Goal: Transaction & Acquisition: Purchase product/service

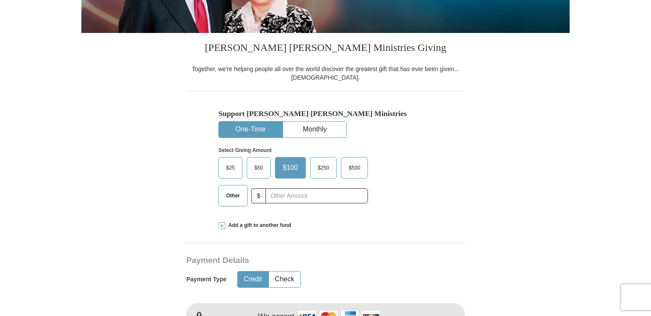
scroll to position [182, 0]
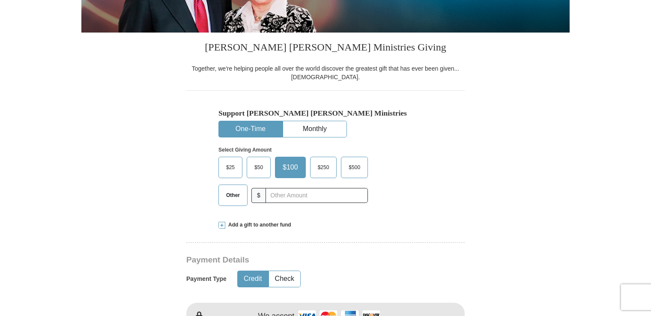
click at [236, 198] on span "Other" at bounding box center [233, 195] width 22 height 13
click at [0, 0] on input "Other" at bounding box center [0, 0] width 0 height 0
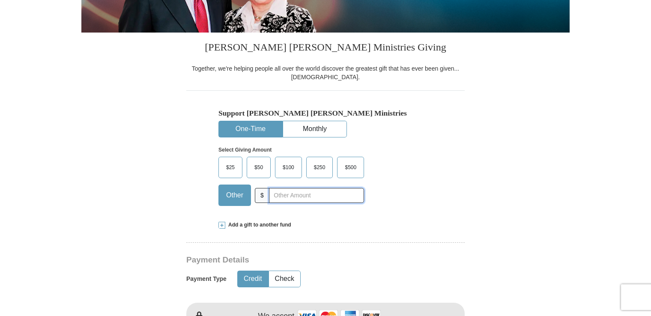
type input "5.00"
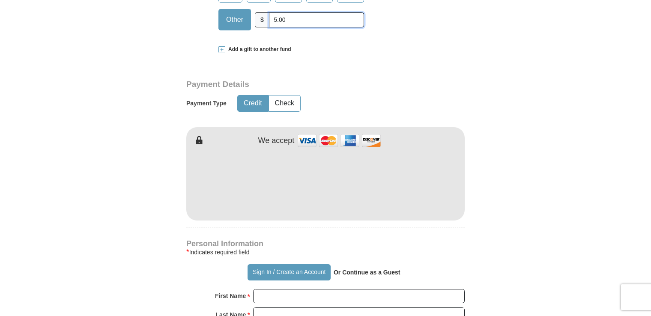
scroll to position [359, 0]
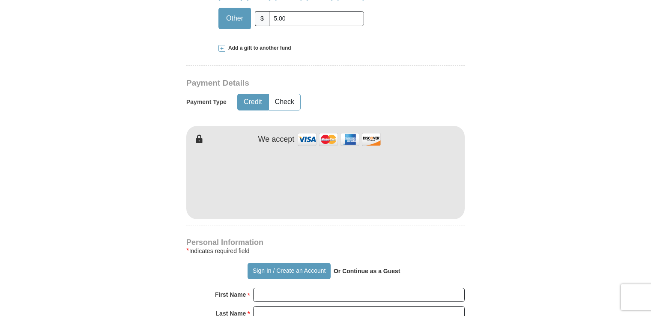
click at [260, 102] on button "Credit" at bounding box center [253, 102] width 30 height 16
click at [519, 209] on form "Already have an account? Sign in for faster giving. Don't have an account? Crea…" at bounding box center [325, 200] width 488 height 1051
click at [522, 157] on form "Already have an account? Sign in for faster giving. Don't have an account? Crea…" at bounding box center [325, 200] width 488 height 1051
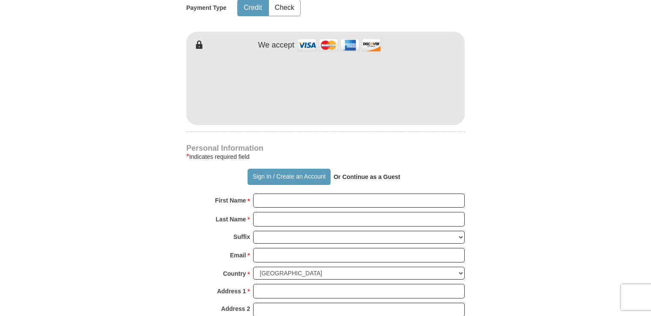
scroll to position [454, 0]
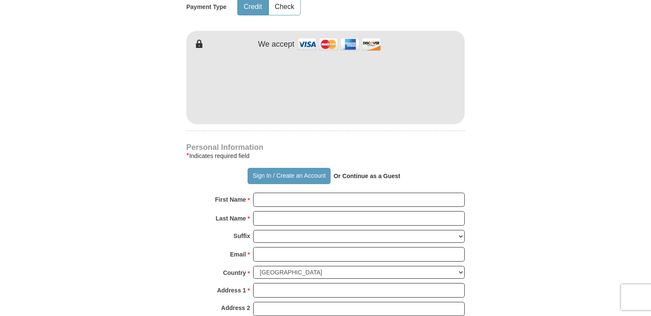
click at [263, 172] on button "Sign In / Create an Account" at bounding box center [289, 176] width 83 height 16
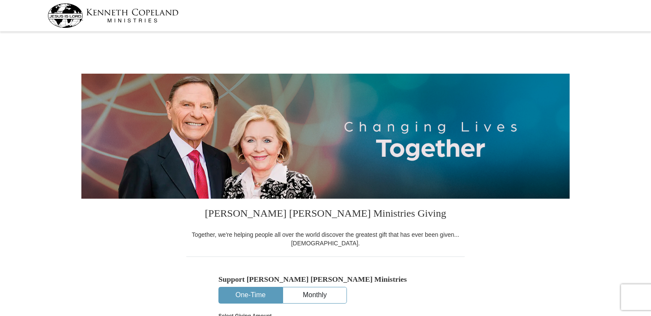
select select "FL"
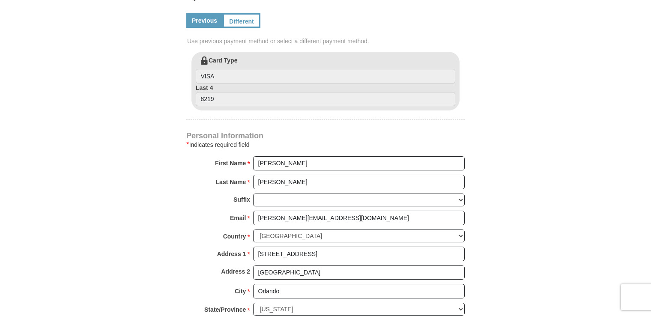
scroll to position [444, 0]
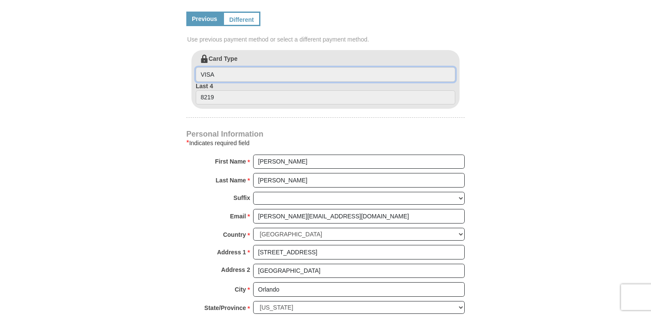
click at [218, 73] on input "VISA" at bounding box center [326, 74] width 260 height 15
click at [232, 75] on input "VISA" at bounding box center [326, 74] width 260 height 15
click at [239, 21] on link "Different" at bounding box center [242, 19] width 38 height 15
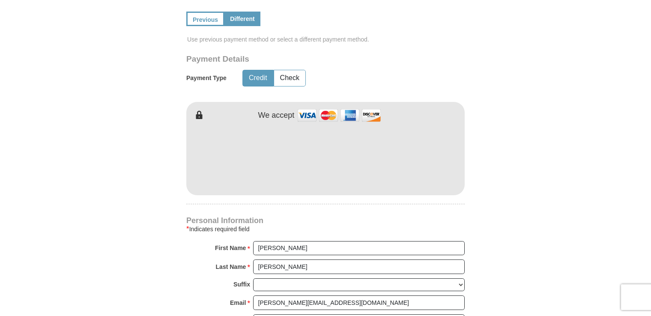
click at [547, 119] on form "[PERSON_NAME] [PERSON_NAME] Ministries Giving Together, we're helping people al…" at bounding box center [325, 94] width 488 height 1009
click at [514, 142] on form "[PERSON_NAME] [PERSON_NAME] Ministries Giving Together, we're helping people al…" at bounding box center [325, 94] width 488 height 1009
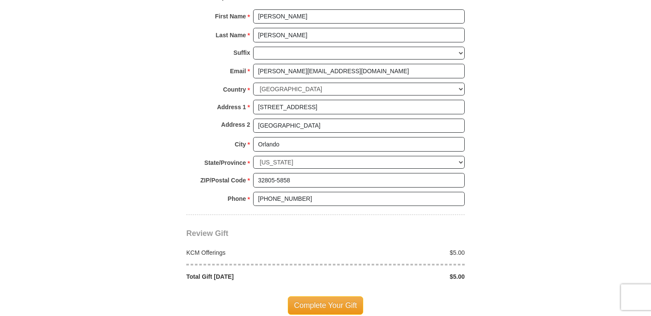
scroll to position [677, 0]
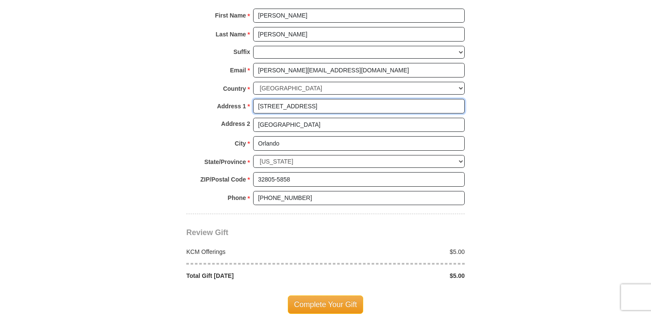
click at [261, 104] on input "[STREET_ADDRESS]" at bounding box center [359, 106] width 212 height 15
type input "[STREET_ADDRESS]"
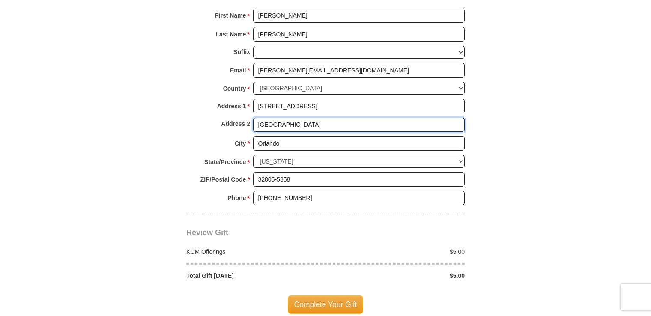
click at [306, 125] on input "[GEOGRAPHIC_DATA]" at bounding box center [359, 125] width 212 height 15
type input "O"
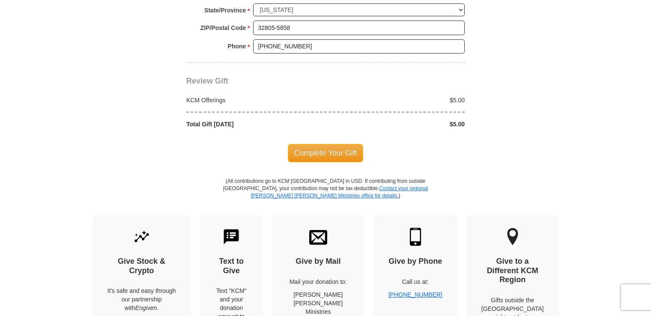
scroll to position [829, 0]
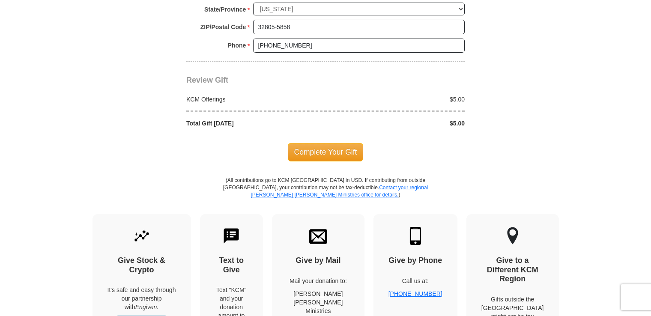
click at [337, 149] on span "Complete Your Gift" at bounding box center [326, 152] width 76 height 18
